Goal: Find specific page/section: Find specific page/section

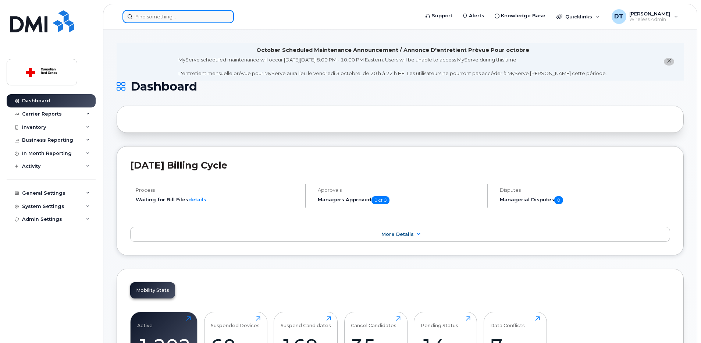
click at [178, 16] on input at bounding box center [177, 16] width 111 height 13
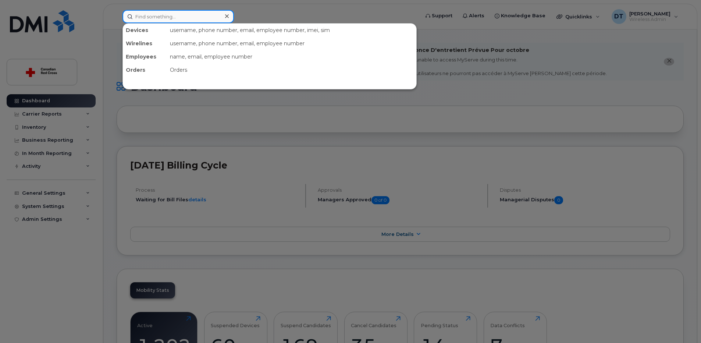
paste input "[PERSON_NAME]"
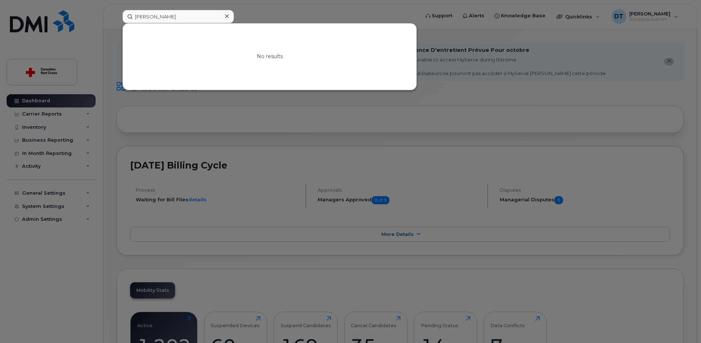
click at [249, 16] on div at bounding box center [350, 171] width 701 height 343
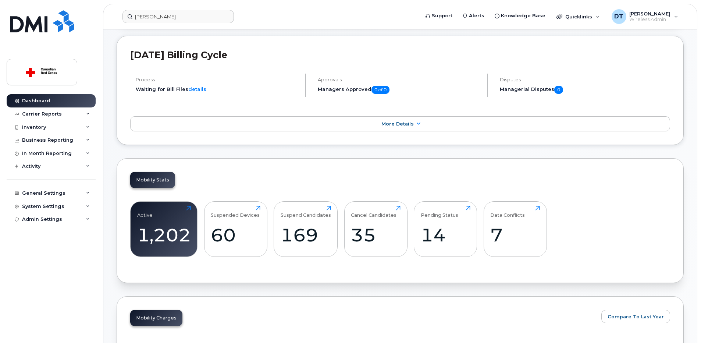
scroll to position [257, 0]
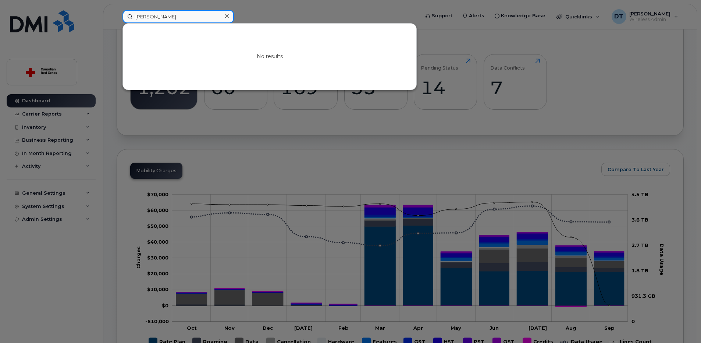
click at [186, 15] on input "[PERSON_NAME]" at bounding box center [177, 16] width 111 height 13
drag, startPoint x: 186, startPoint y: 15, endPoint x: 180, endPoint y: 17, distance: 5.7
click at [180, 17] on input "[PERSON_NAME]" at bounding box center [177, 16] width 111 height 13
drag, startPoint x: 182, startPoint y: 17, endPoint x: 72, endPoint y: 18, distance: 110.0
click at [117, 18] on div "[PERSON_NAME] No results" at bounding box center [269, 16] width 304 height 13
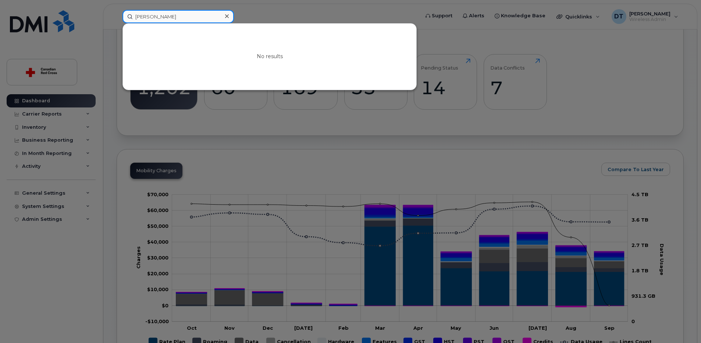
paste input "[PHONE_NUMBER]"
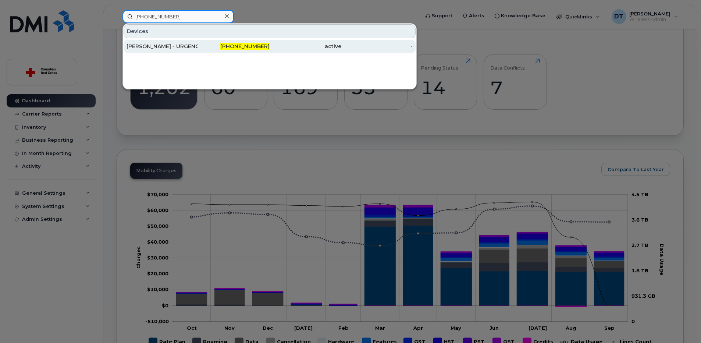
type input "[PHONE_NUMBER]"
click at [192, 44] on div "[PERSON_NAME] - URGENCE 3" at bounding box center [163, 46] width 72 height 7
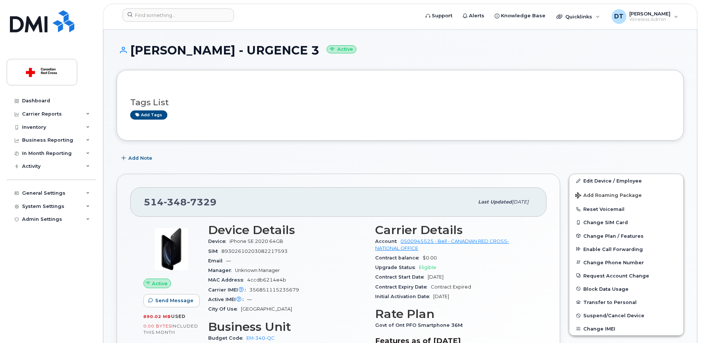
scroll to position [74, 0]
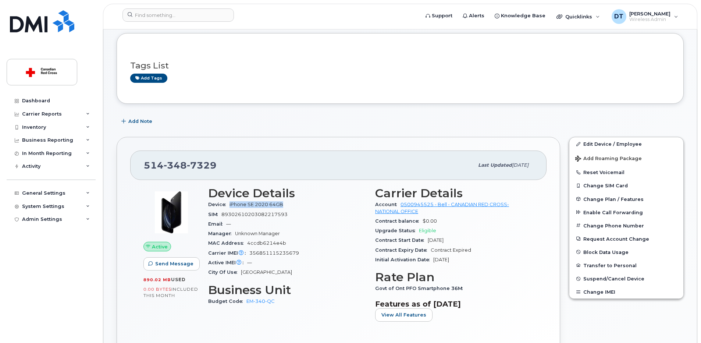
drag, startPoint x: 230, startPoint y: 203, endPoint x: 284, endPoint y: 204, distance: 53.7
click at [284, 204] on span "iPhone SE 2020 64GB" at bounding box center [257, 205] width 57 height 6
drag, startPoint x: 284, startPoint y: 204, endPoint x: 273, endPoint y: 206, distance: 11.1
copy span "iPhone SE 2020 64GB"
